Goal: Information Seeking & Learning: Check status

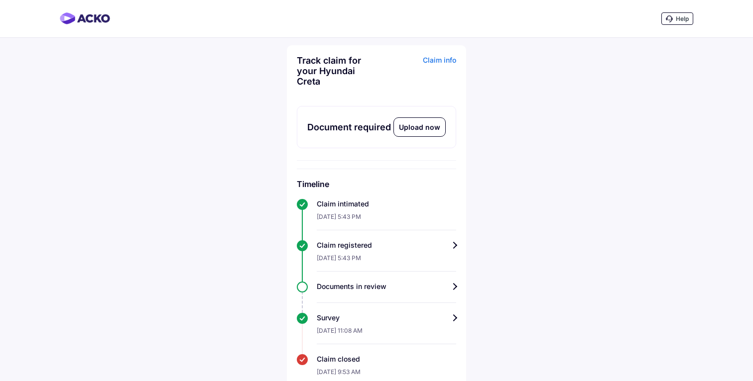
scroll to position [25, 0]
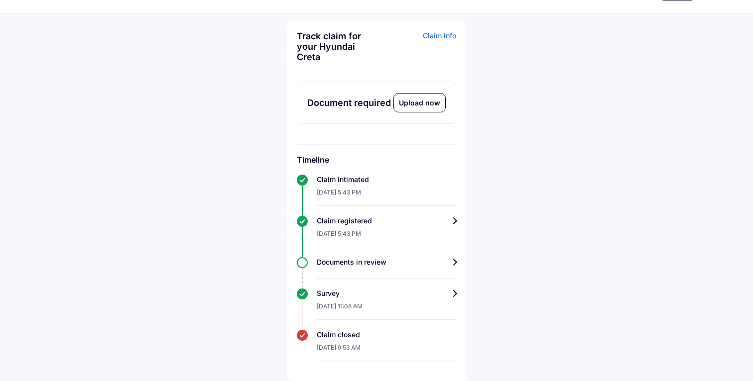
click at [424, 327] on div "Timeline Claim intimated [DATE] 5:43 PM Claim registered [DATE] 5:43 PM Documen…" at bounding box center [376, 258] width 159 height 207
click at [342, 340] on div "[DATE] 9:53 AM" at bounding box center [386, 350] width 139 height 21
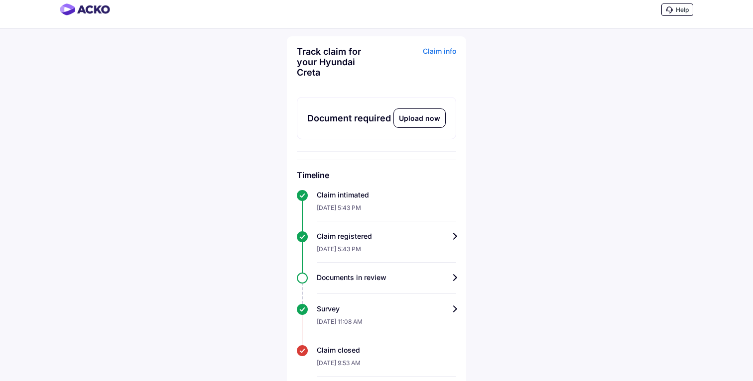
scroll to position [0, 0]
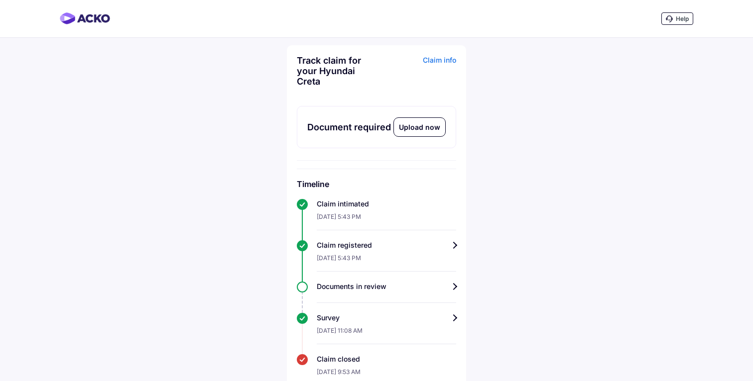
click at [434, 62] on div "Claim info" at bounding box center [417, 74] width 77 height 39
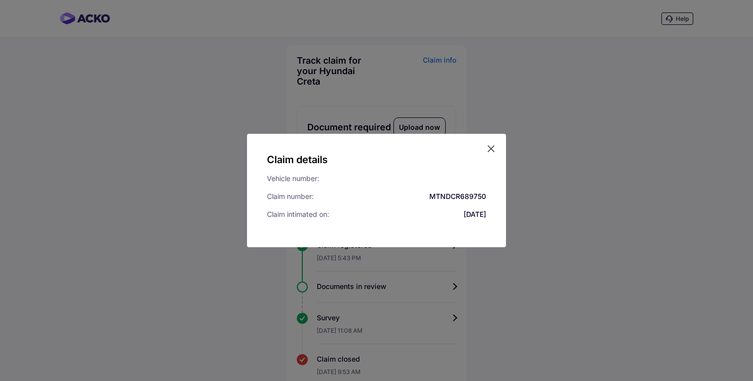
click at [493, 148] on icon at bounding box center [491, 149] width 10 height 10
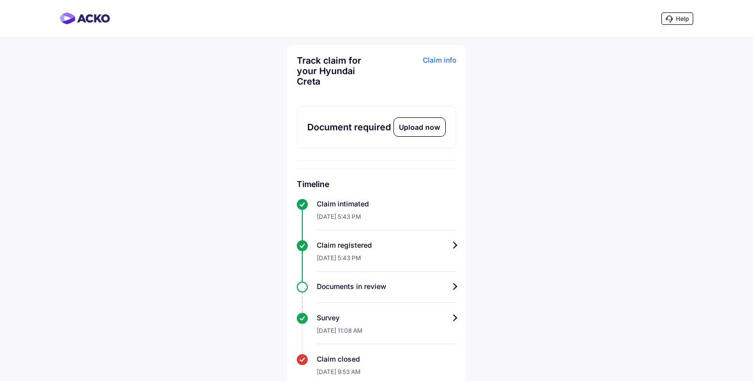
click at [437, 316] on div "Survey" at bounding box center [386, 318] width 139 height 10
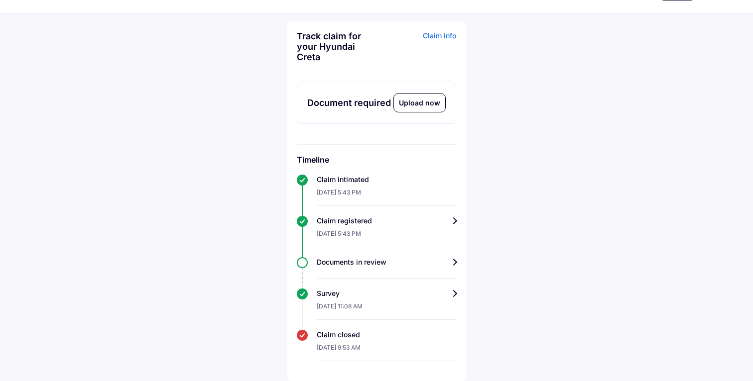
click at [425, 265] on div "Documents in review" at bounding box center [386, 262] width 139 height 10
